Goal: Transaction & Acquisition: Obtain resource

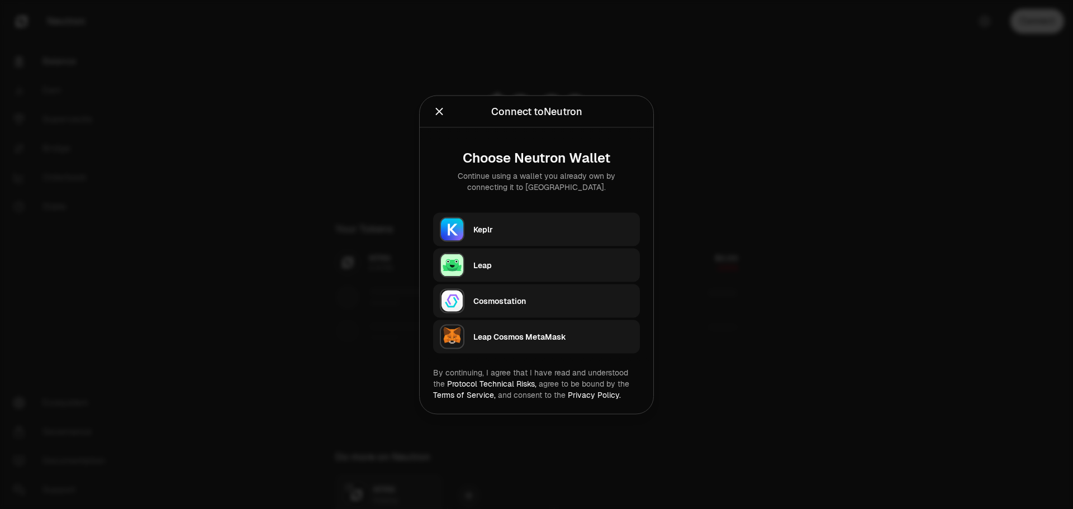
click at [557, 226] on div "Keplr" at bounding box center [553, 228] width 160 height 11
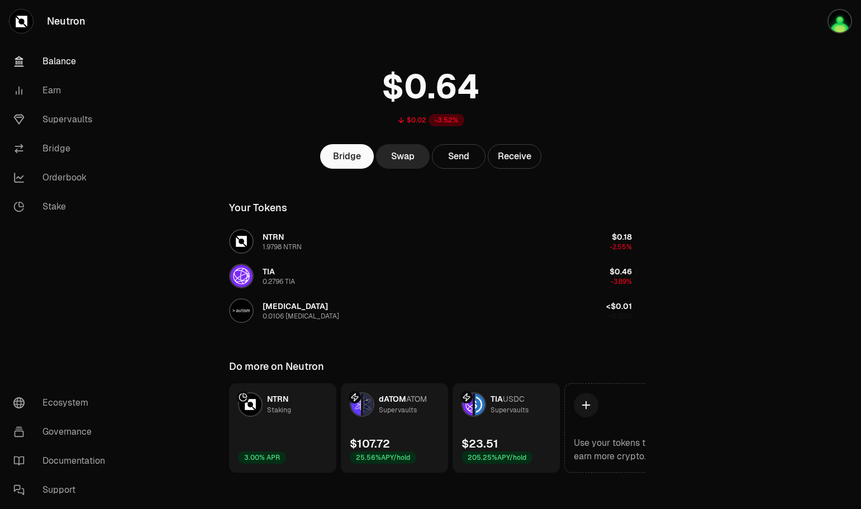
scroll to position [30, 0]
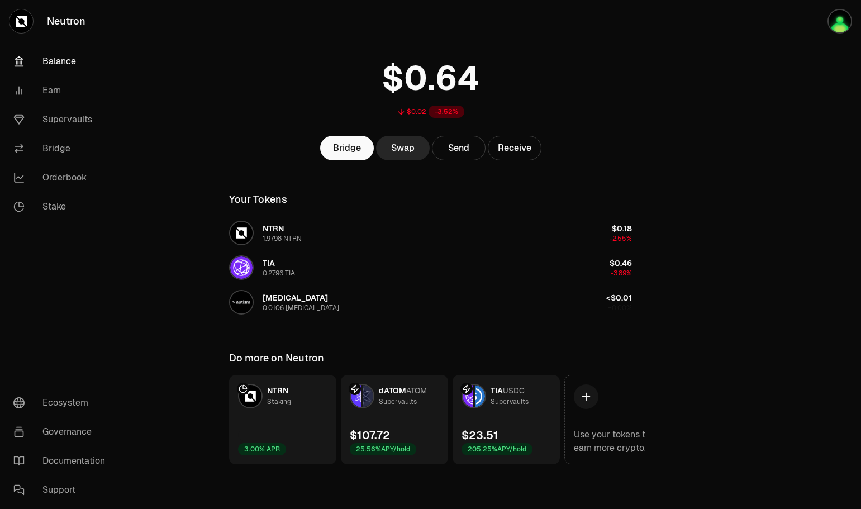
click at [420, 417] on link "dATOM ATOM Supervaults $107.72 25.56% APY/hold" at bounding box center [394, 419] width 107 height 89
click at [54, 120] on link "Supervaults" at bounding box center [62, 119] width 116 height 29
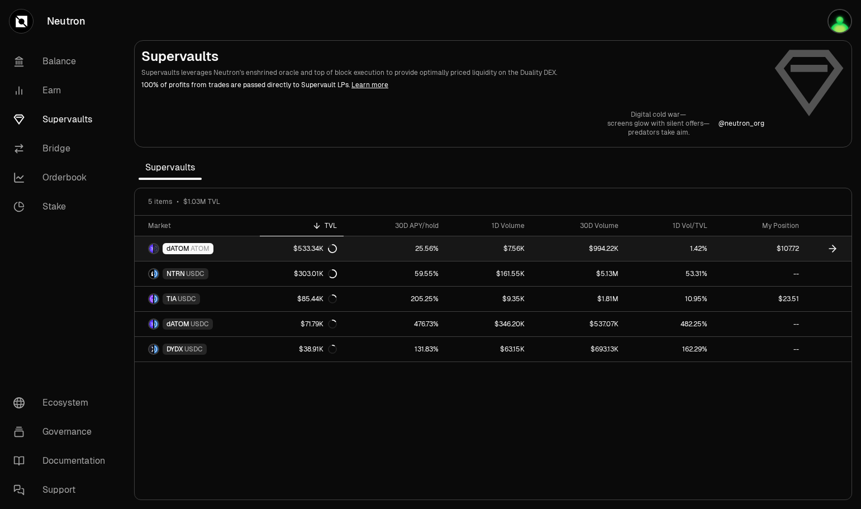
click at [382, 248] on link "25.56%" at bounding box center [395, 248] width 102 height 25
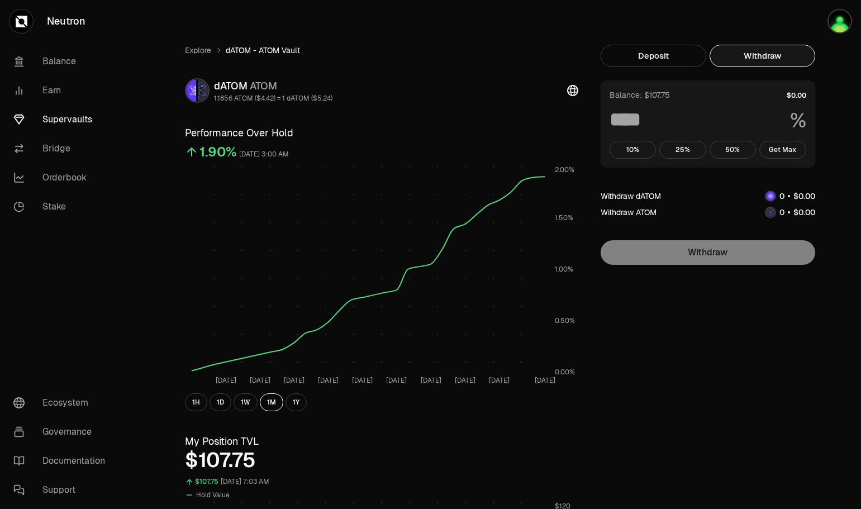
click at [756, 53] on button "Withdraw" at bounding box center [762, 56] width 106 height 22
click at [776, 147] on button "Get Max" at bounding box center [782, 150] width 47 height 18
type input "***"
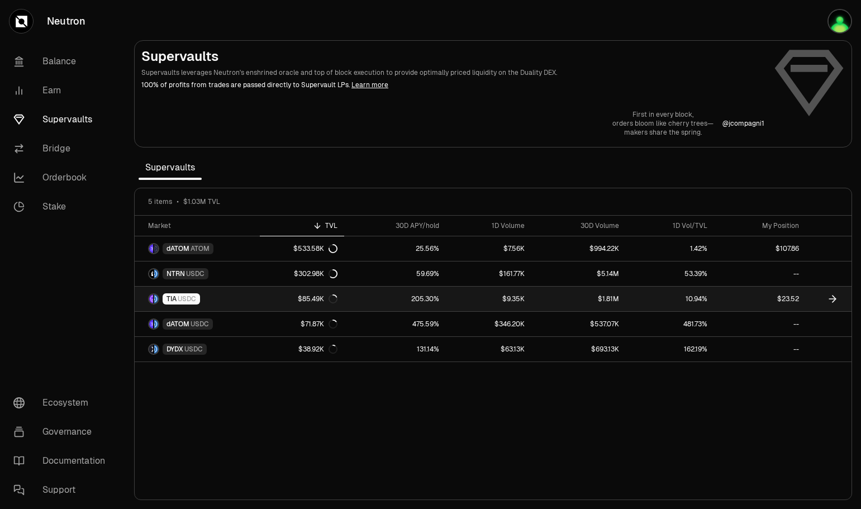
click at [479, 297] on link "$9.35K" at bounding box center [489, 299] width 86 height 25
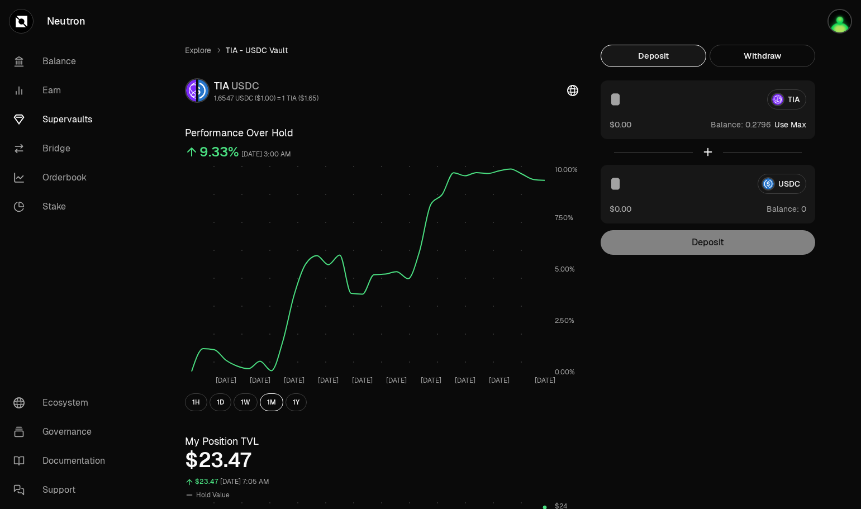
click at [756, 59] on button "Withdraw" at bounding box center [762, 56] width 106 height 22
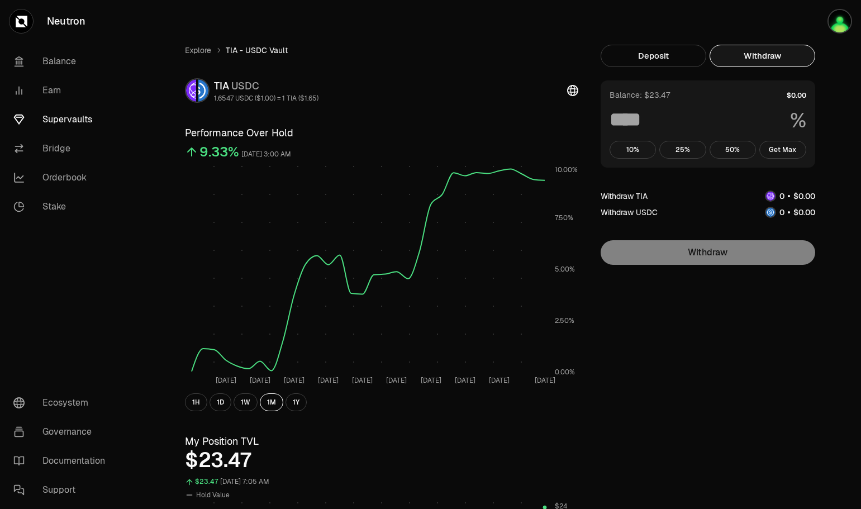
click at [774, 150] on button "Get Max" at bounding box center [782, 150] width 47 height 18
type input "***"
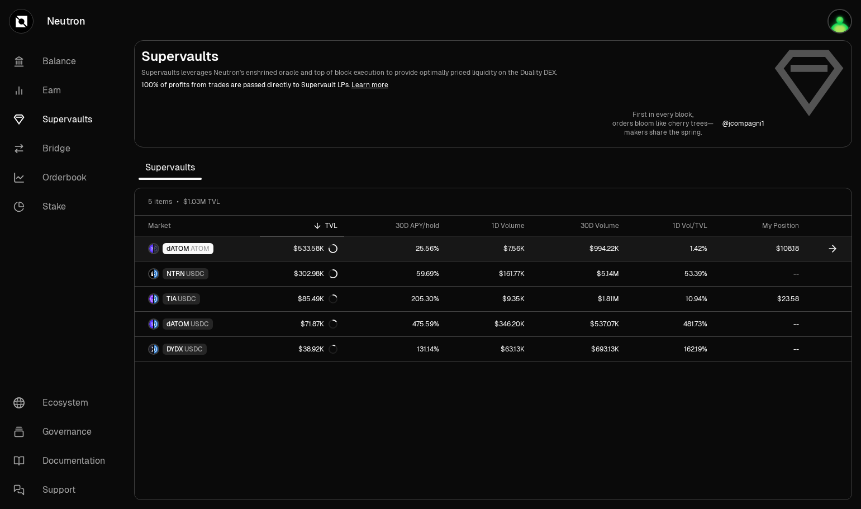
click at [459, 247] on link "$7.56K" at bounding box center [489, 248] width 86 height 25
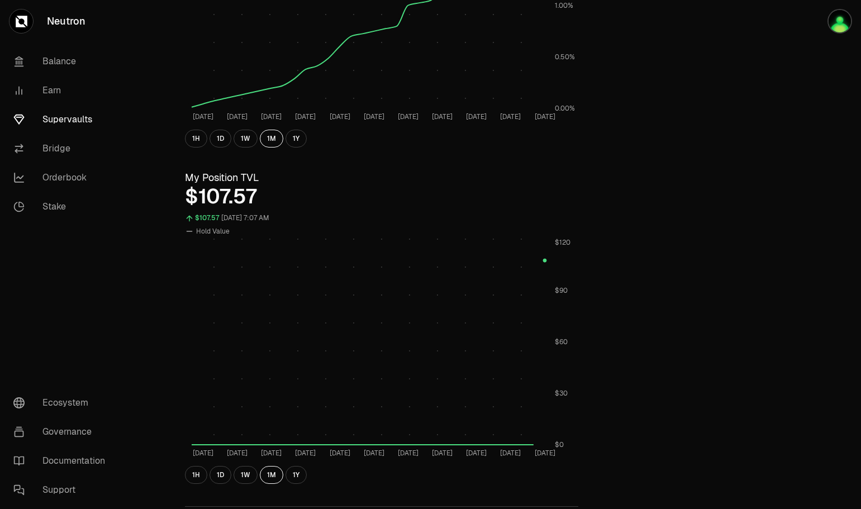
scroll to position [279, 0]
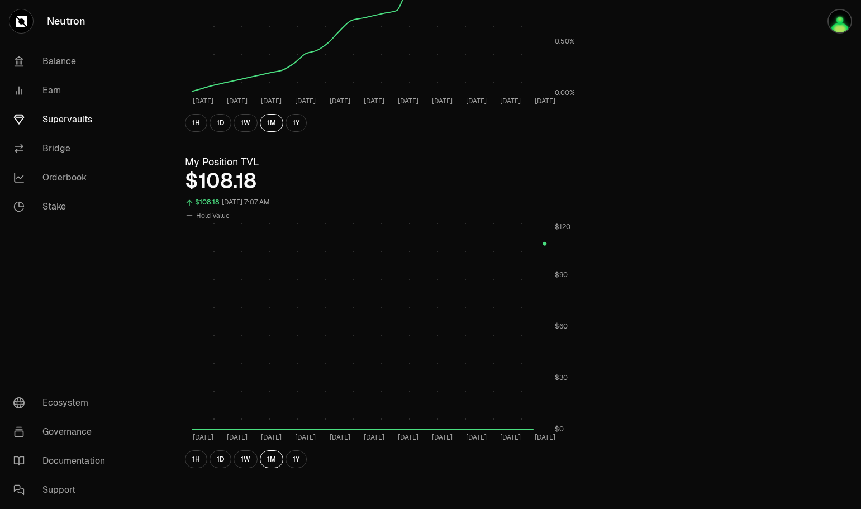
click at [218, 459] on button "1D" at bounding box center [220, 459] width 22 height 18
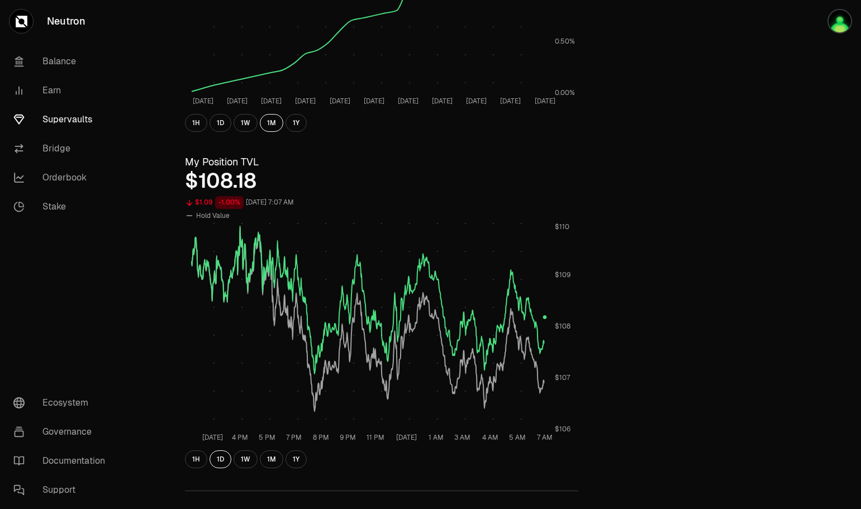
click at [244, 458] on button "1W" at bounding box center [245, 459] width 24 height 18
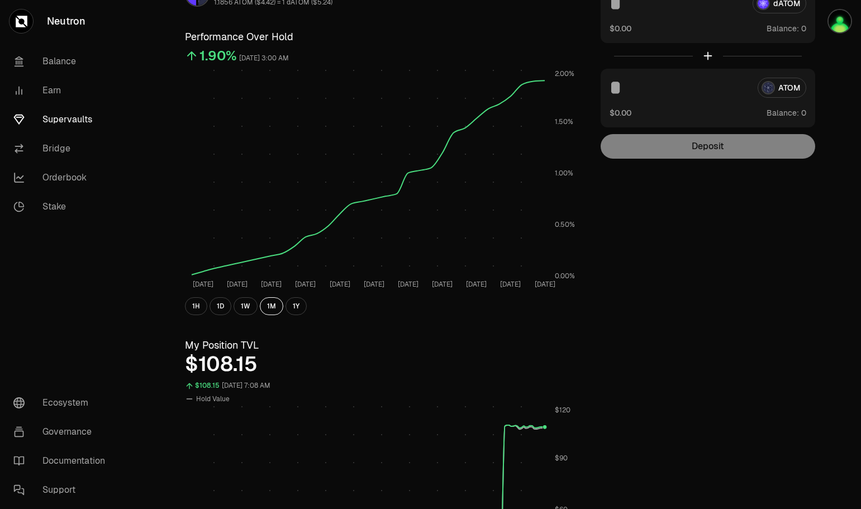
scroll to position [0, 0]
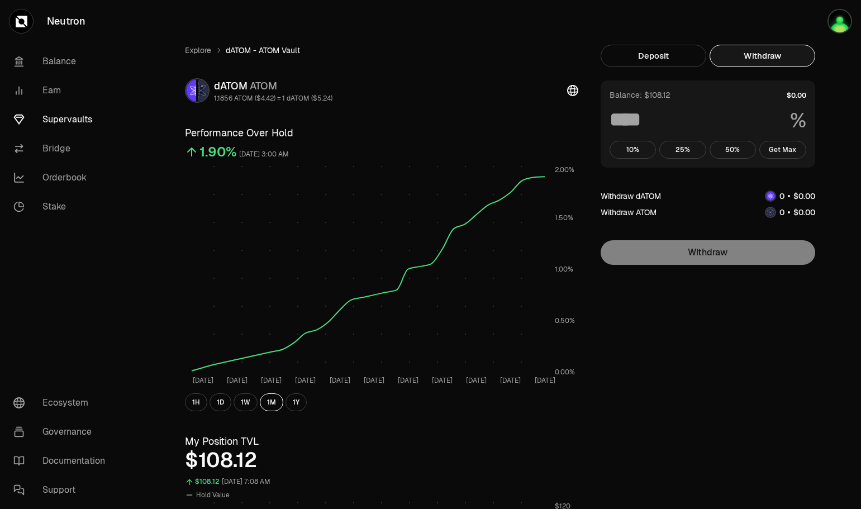
click at [769, 60] on button "Withdraw" at bounding box center [762, 56] width 106 height 22
click at [793, 147] on button "Get Max" at bounding box center [782, 150] width 47 height 18
type input "***"
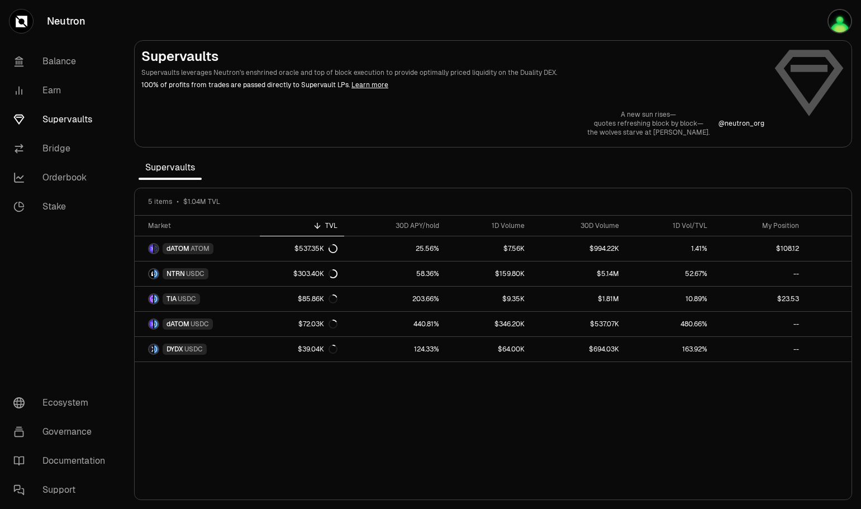
click at [66, 60] on link "Balance" at bounding box center [62, 61] width 116 height 29
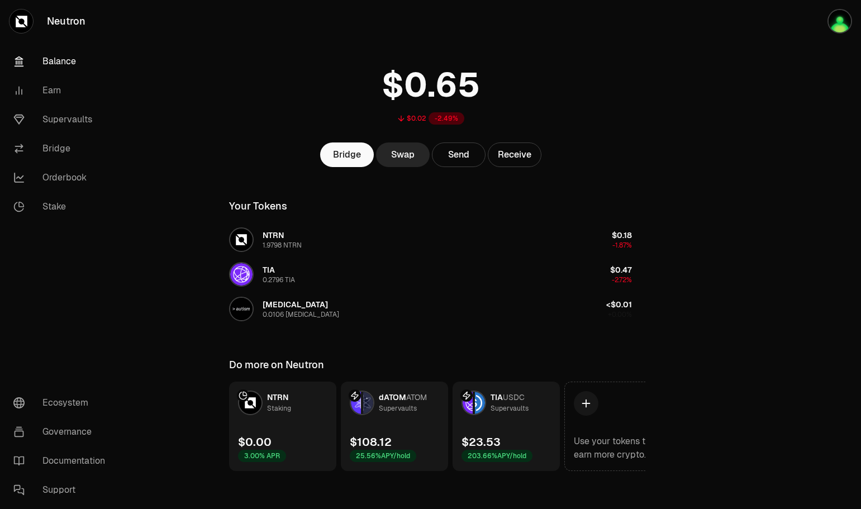
scroll to position [30, 0]
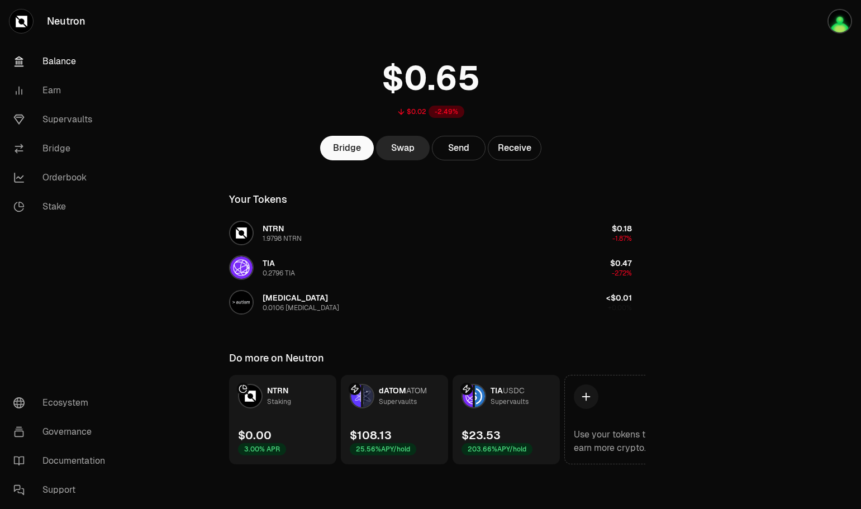
click at [499, 416] on link "TIA USDC Supervaults $23.53 203.66% APY/hold" at bounding box center [505, 419] width 107 height 89
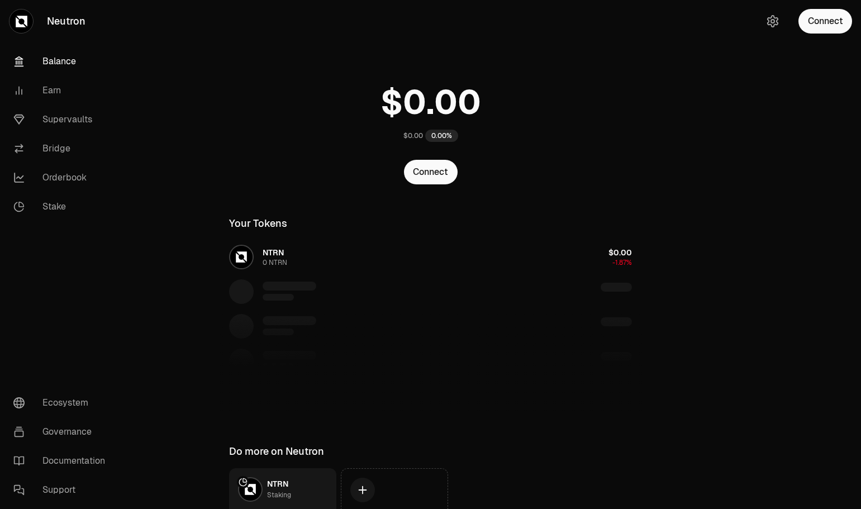
scroll to position [0, 0]
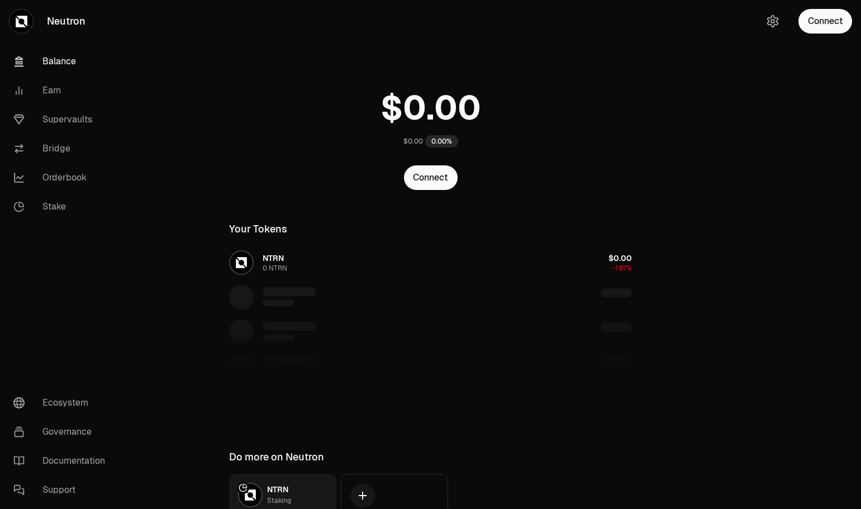
click at [826, 15] on button "Connect" at bounding box center [825, 21] width 54 height 25
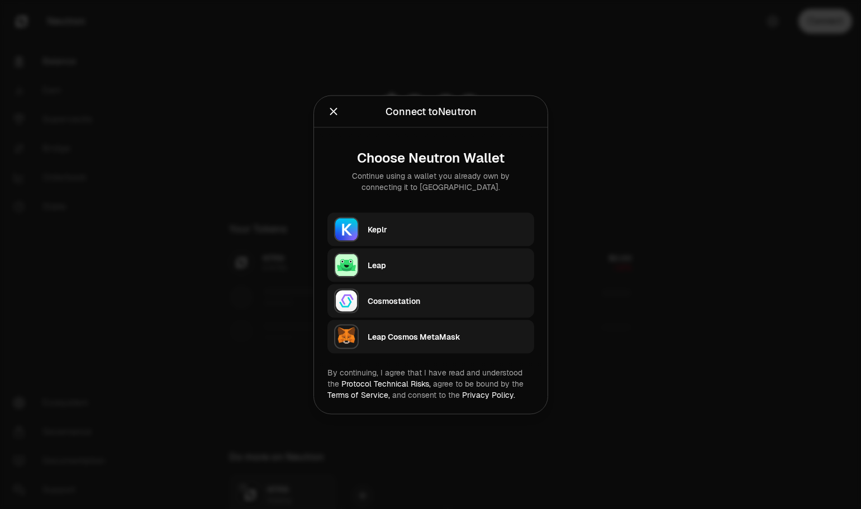
click at [501, 232] on div "Keplr" at bounding box center [448, 228] width 160 height 11
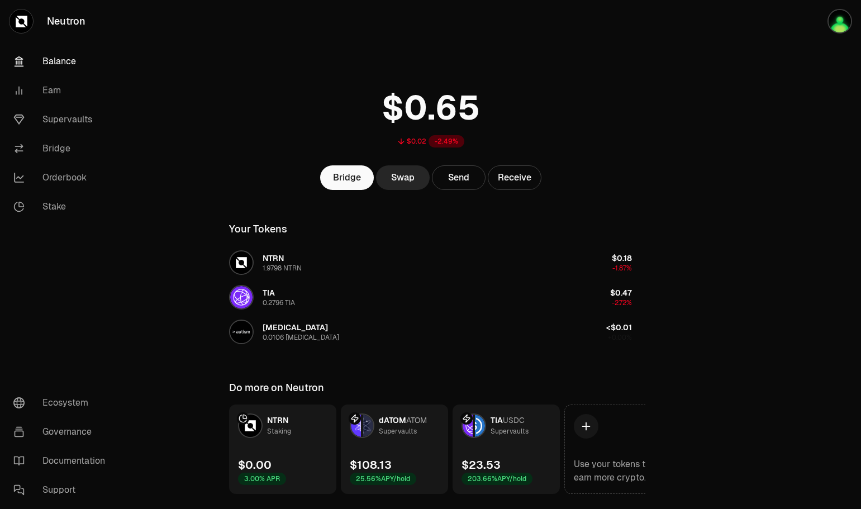
scroll to position [30, 0]
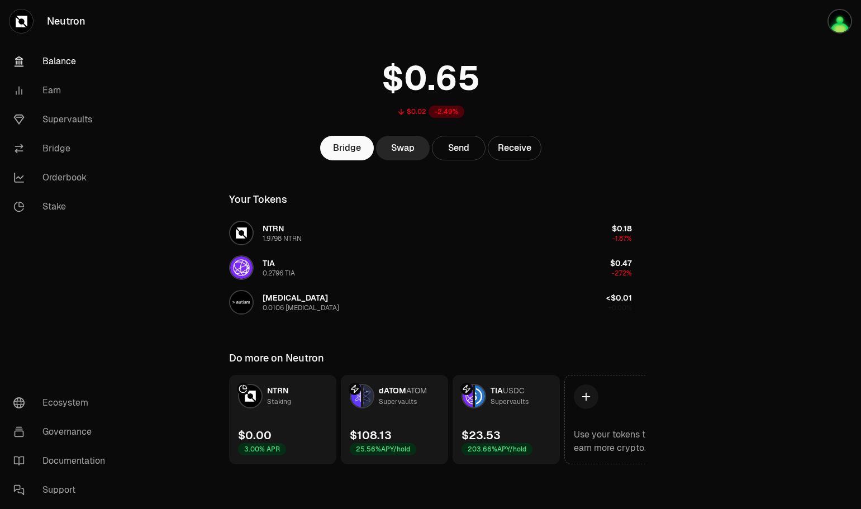
click at [60, 116] on link "Supervaults" at bounding box center [62, 119] width 116 height 29
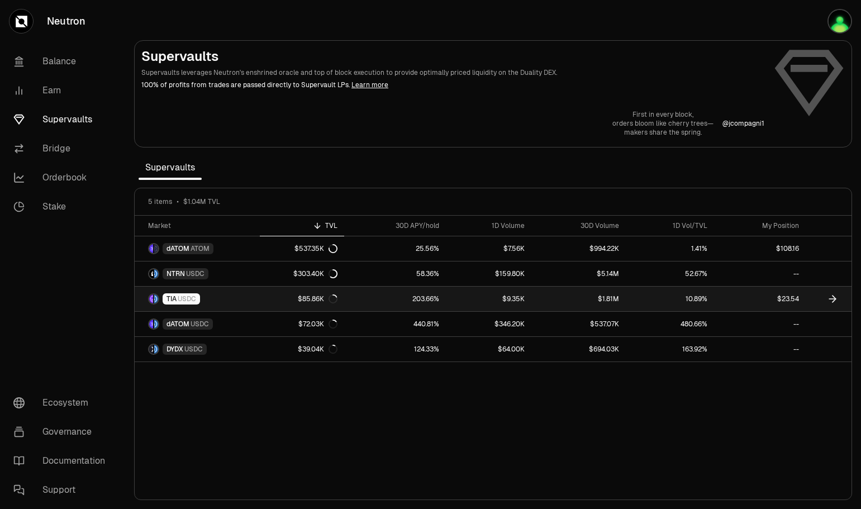
click at [392, 295] on link "203.66%" at bounding box center [395, 299] width 102 height 25
